Goal: Find contact information

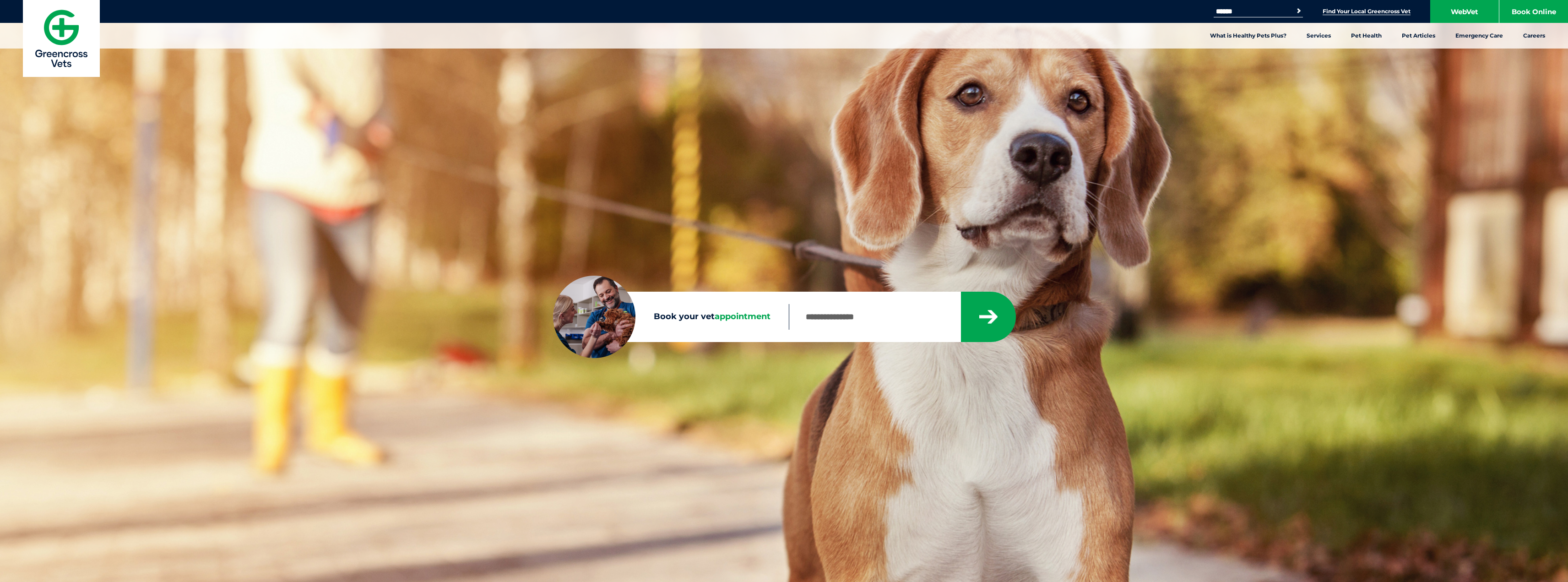
click at [1357, 11] on link "Find Your Local Greencross Vet" at bounding box center [1367, 11] width 88 height 8
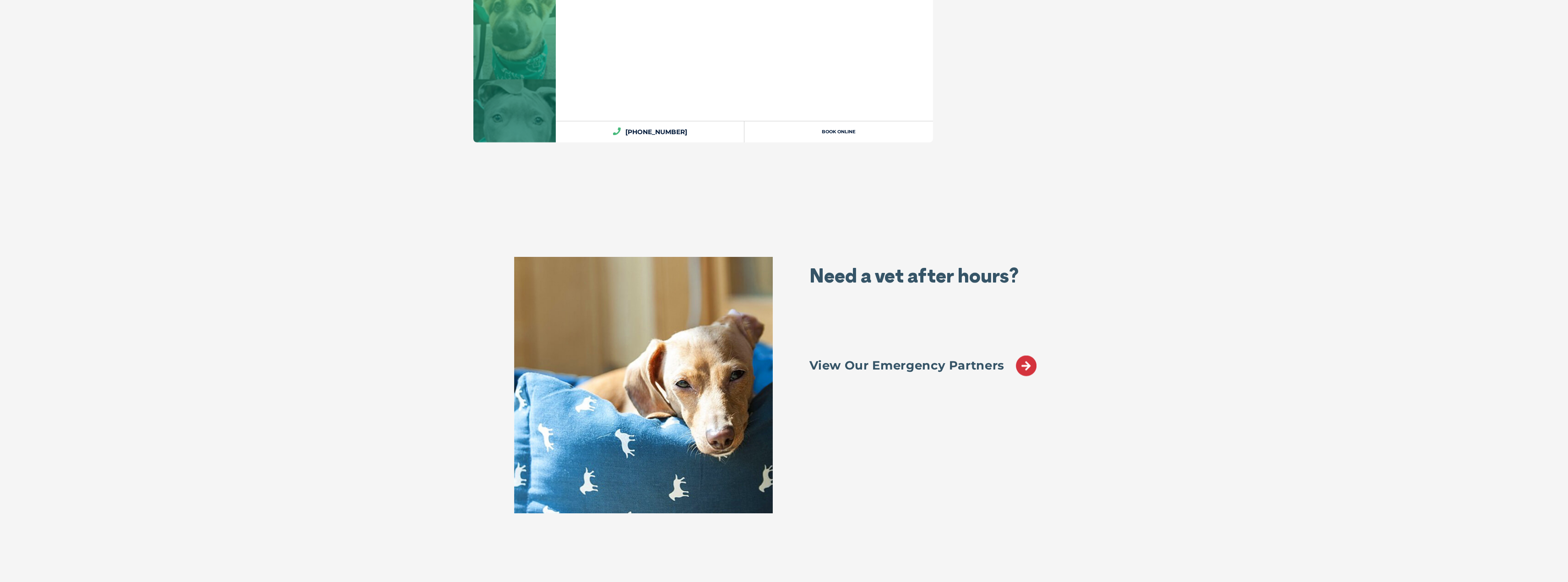
scroll to position [21582, 0]
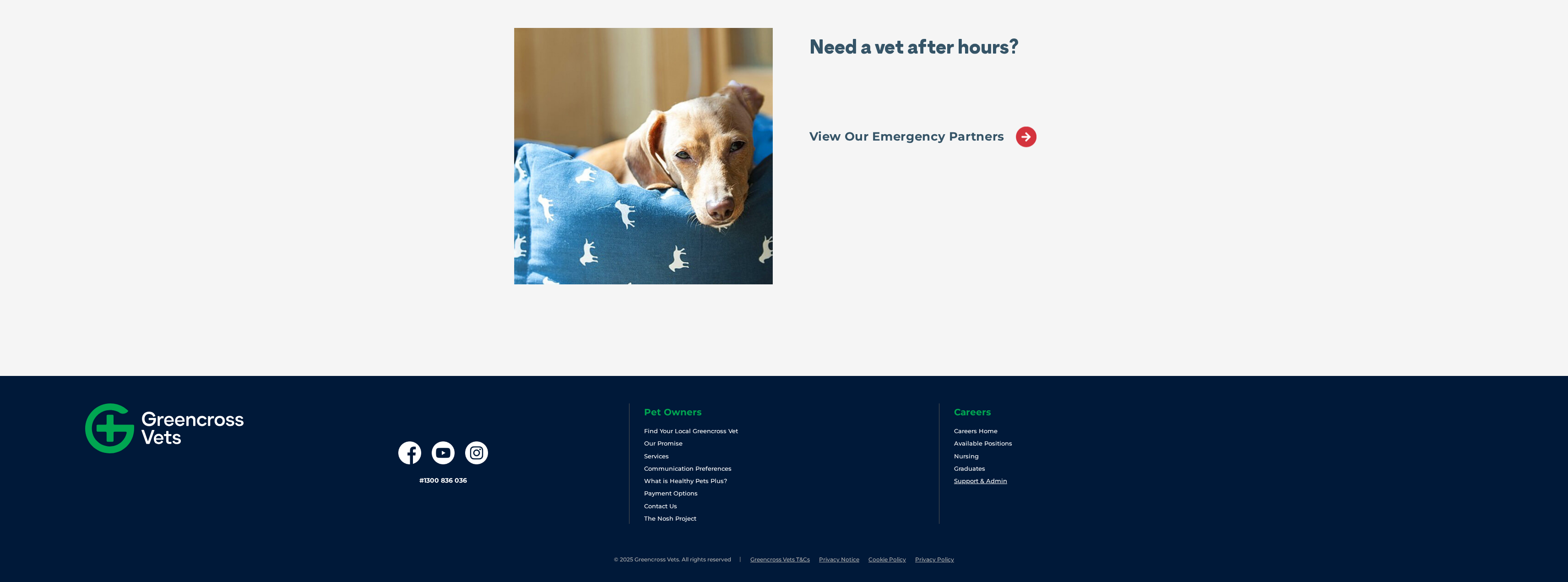
click at [965, 480] on link "Support & Admin" at bounding box center [980, 481] width 53 height 8
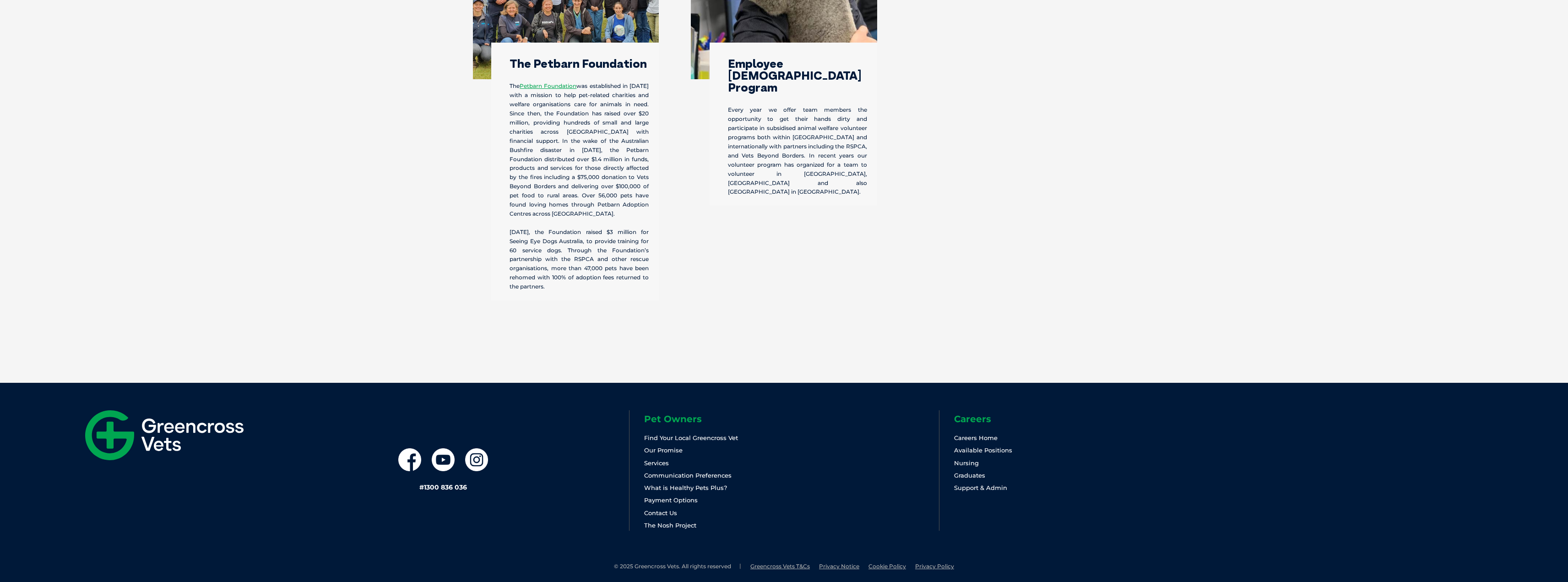
scroll to position [2685, 0]
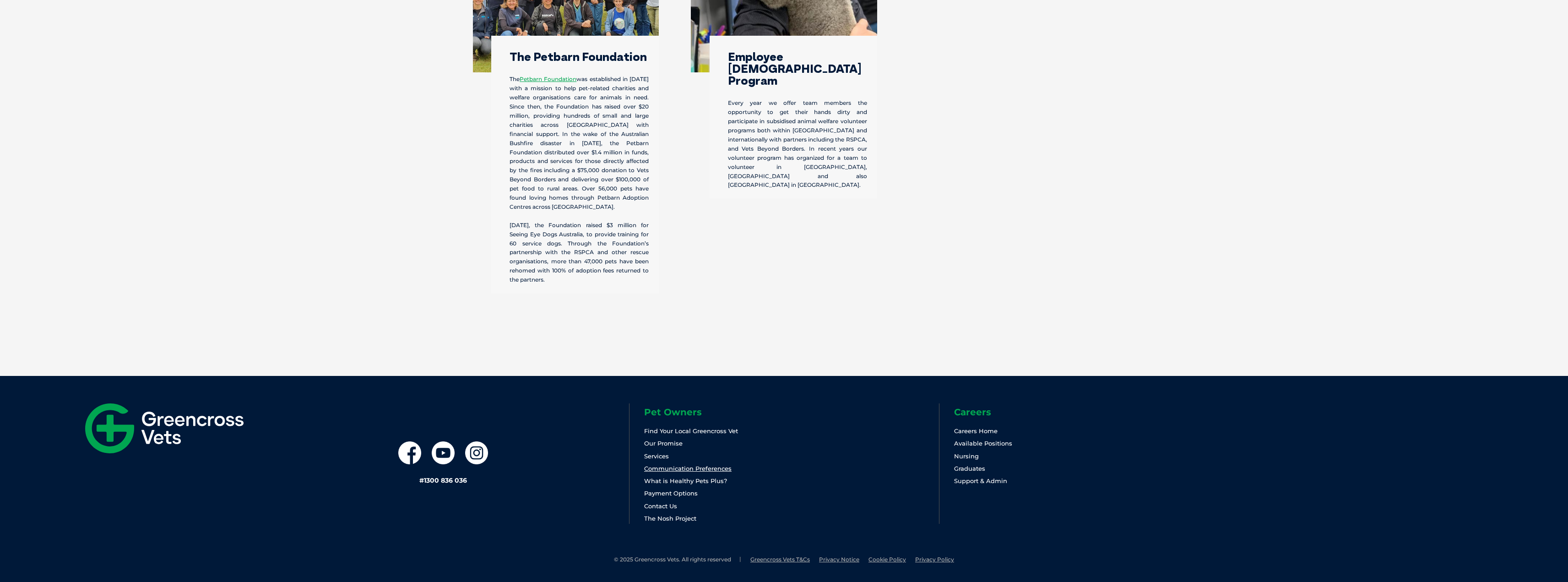
click at [680, 470] on link "Communication Preferences" at bounding box center [688, 469] width 87 height 8
click at [673, 506] on link "Contact Us" at bounding box center [661, 507] width 33 height 8
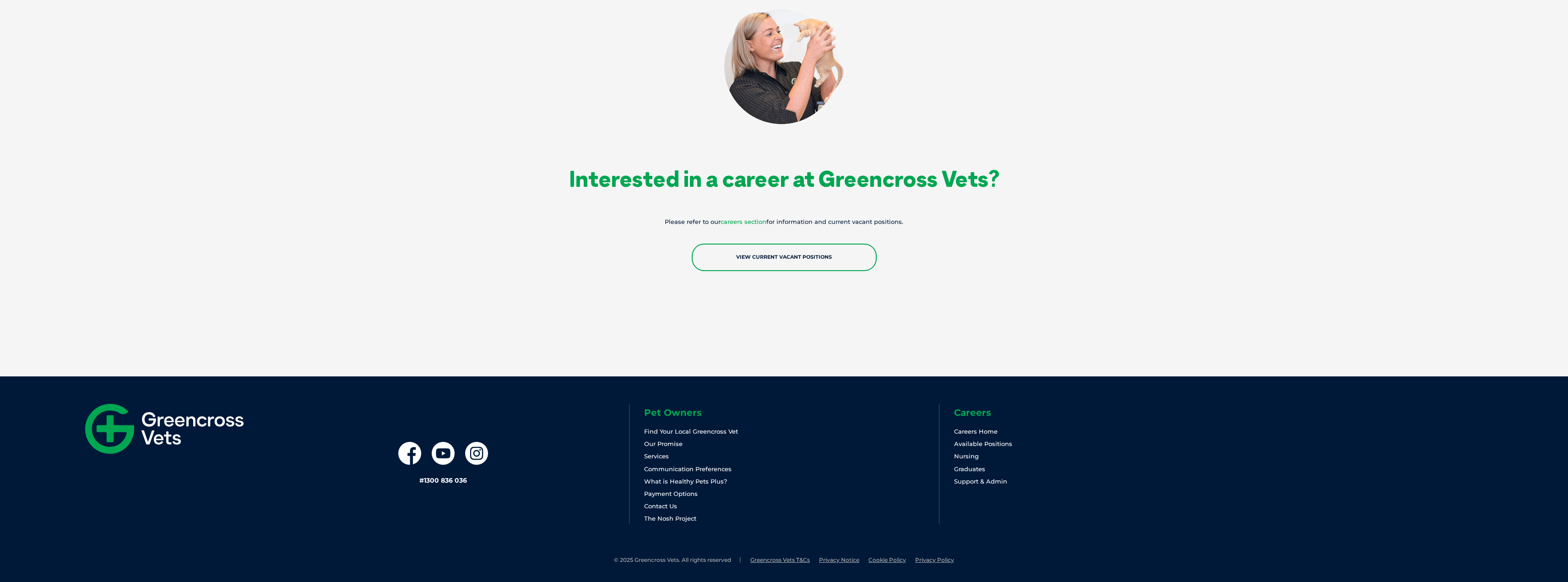
scroll to position [1475, 0]
